Goal: Task Accomplishment & Management: Book appointment/travel/reservation

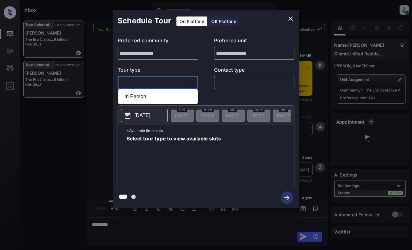
scroll to position [631, 0]
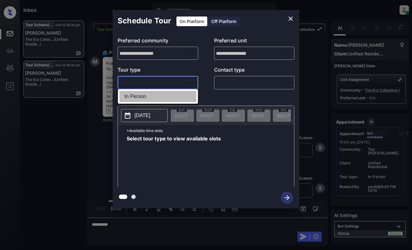
click at [173, 96] on li "In Person" at bounding box center [157, 96] width 77 height 11
type input "********"
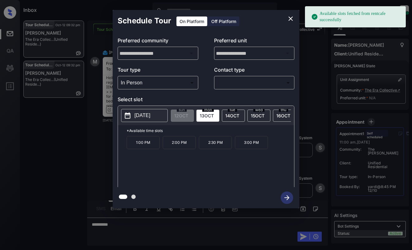
click at [147, 117] on p "2025-10-13" at bounding box center [142, 115] width 16 height 7
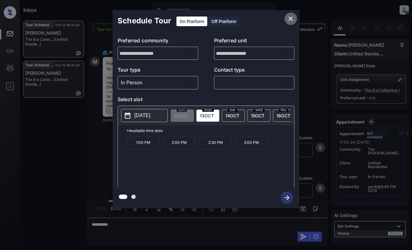
click at [287, 18] on icon "close" at bounding box center [290, 18] width 7 height 7
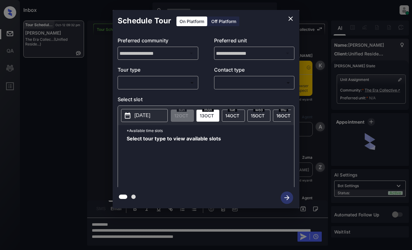
scroll to position [631, 0]
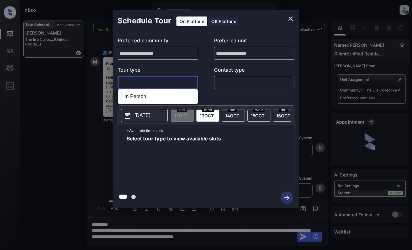
click at [173, 87] on body "Inbox Dominic Ceralde Online Set yourself offline Set yourself on break Profile…" at bounding box center [206, 125] width 412 height 250
click at [170, 98] on li "In Person" at bounding box center [157, 96] width 77 height 11
type input "********"
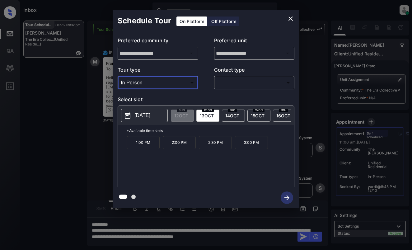
click at [288, 18] on icon "close" at bounding box center [290, 18] width 7 height 7
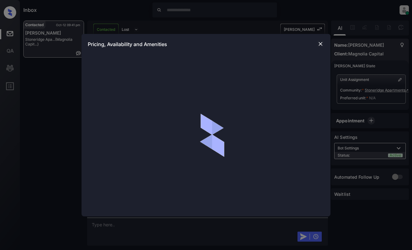
scroll to position [187, 0]
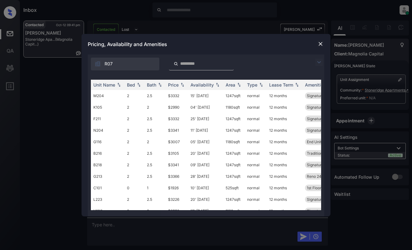
click at [321, 61] on img at bounding box center [318, 61] width 7 height 7
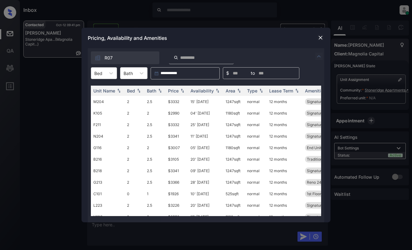
click at [103, 72] on div "Bed" at bounding box center [98, 73] width 14 height 9
click at [102, 99] on div "1" at bounding box center [104, 99] width 26 height 11
click at [170, 92] on div "Price" at bounding box center [173, 90] width 11 height 5
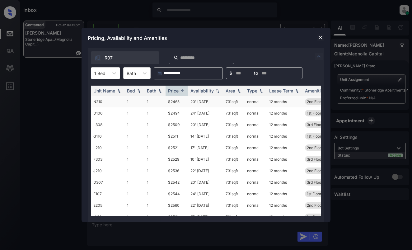
click at [174, 100] on td "$2465" at bounding box center [176, 102] width 22 height 12
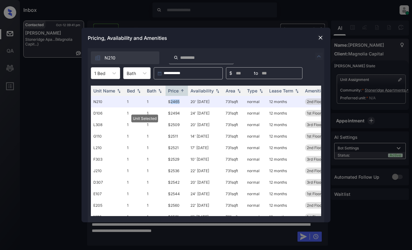
click at [323, 36] on img at bounding box center [320, 38] width 6 height 6
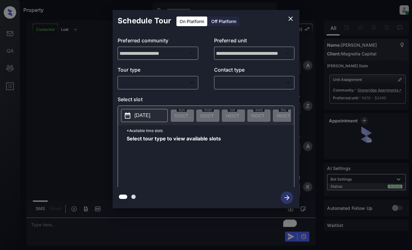
scroll to position [1314, 0]
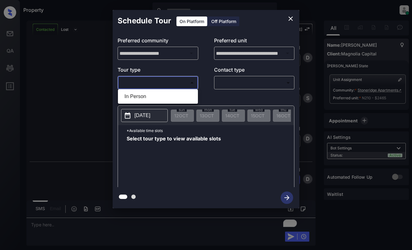
click at [185, 82] on body "Property [PERSON_NAME] Online Set yourself offline Set yourself on break Profil…" at bounding box center [206, 125] width 412 height 250
click at [183, 97] on li "In Person" at bounding box center [157, 96] width 77 height 11
type input "********"
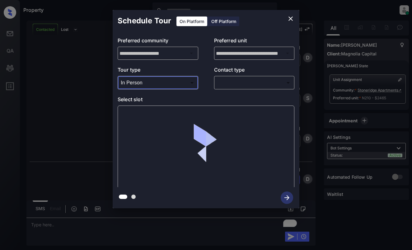
click at [248, 84] on body "Property [PERSON_NAME] Online Set yourself offline Set yourself on break Profil…" at bounding box center [206, 125] width 412 height 250
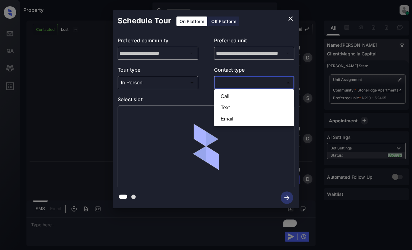
click at [244, 106] on li "Text" at bounding box center [254, 107] width 77 height 11
type input "****"
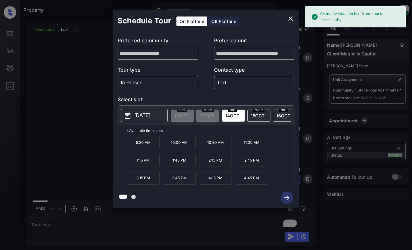
click at [147, 121] on button "[DATE]" at bounding box center [144, 115] width 47 height 13
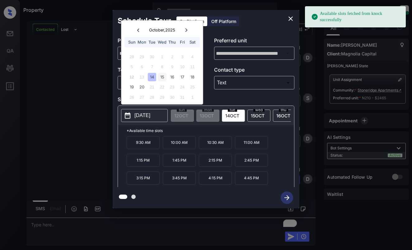
click at [162, 75] on div "15" at bounding box center [162, 77] width 8 height 8
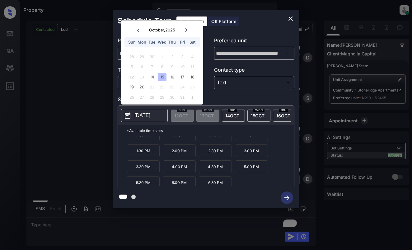
scroll to position [26, 0]
click at [163, 76] on div "15" at bounding box center [162, 77] width 8 height 8
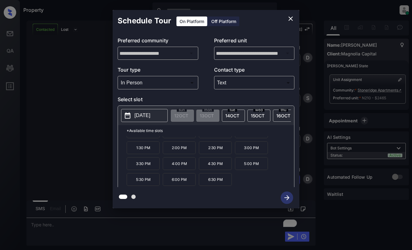
click at [214, 181] on p "6:30 PM" at bounding box center [215, 179] width 33 height 13
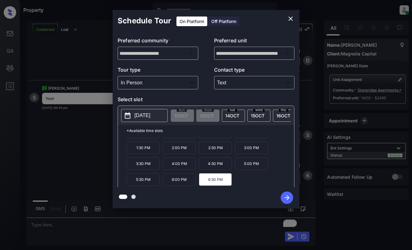
scroll to position [1433, 0]
click at [285, 196] on icon "button" at bounding box center [287, 197] width 12 height 12
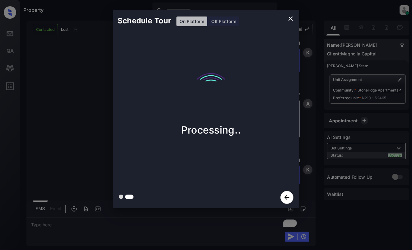
scroll to position [1678, 0]
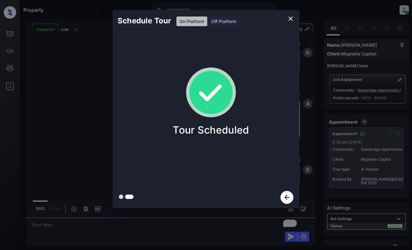
click at [319, 179] on div "Schedule Tour On Platform Off Platform Tour Scheduled" at bounding box center [206, 109] width 412 height 218
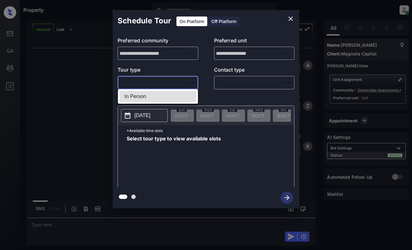
click at [171, 87] on body "Property [PERSON_NAME] Online Set yourself offline Set yourself on break Profil…" at bounding box center [206, 125] width 412 height 250
click at [294, 17] on div at bounding box center [206, 125] width 412 height 250
